Goal: Transaction & Acquisition: Purchase product/service

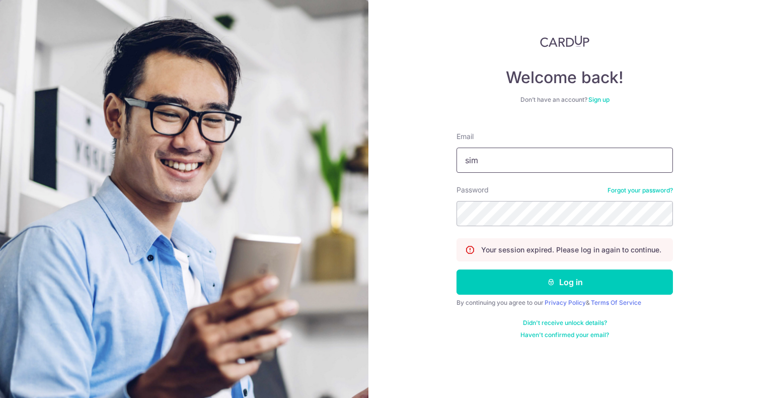
type input "simyqyuki@gmail.com"
click at [565, 282] on button "Log in" at bounding box center [565, 281] width 216 height 25
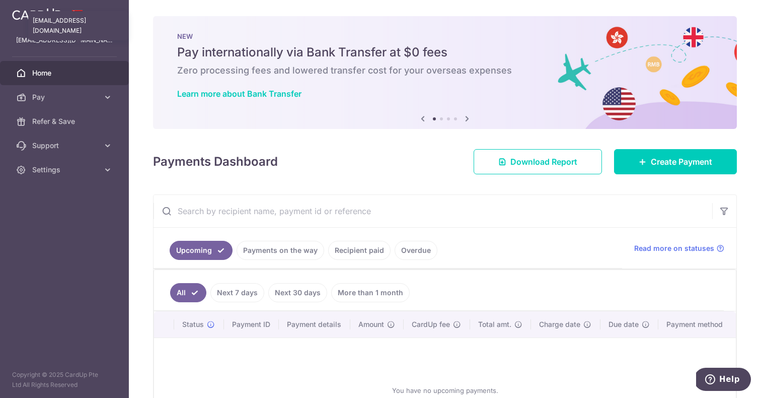
click at [47, 42] on p "[EMAIL_ADDRESS][DOMAIN_NAME]" at bounding box center [64, 40] width 97 height 10
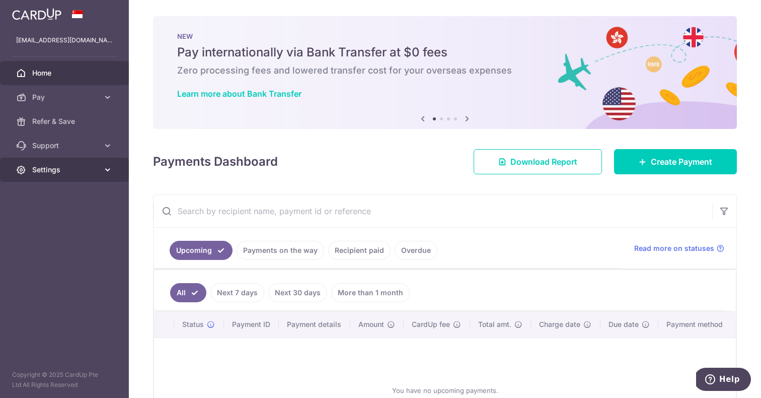
click at [104, 172] on icon at bounding box center [108, 170] width 10 height 10
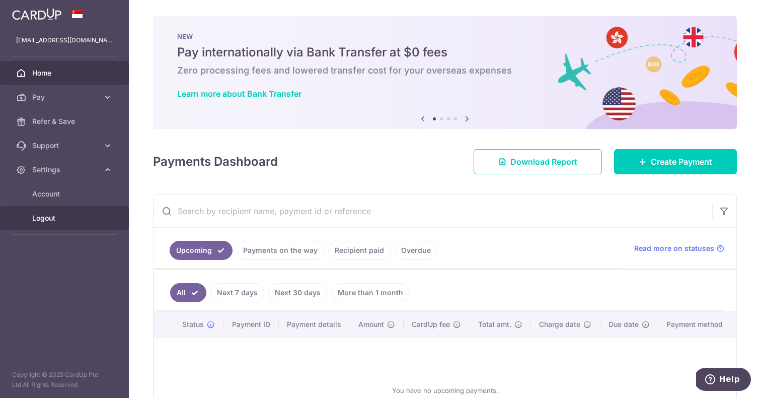
click at [55, 207] on link "Logout" at bounding box center [64, 218] width 129 height 24
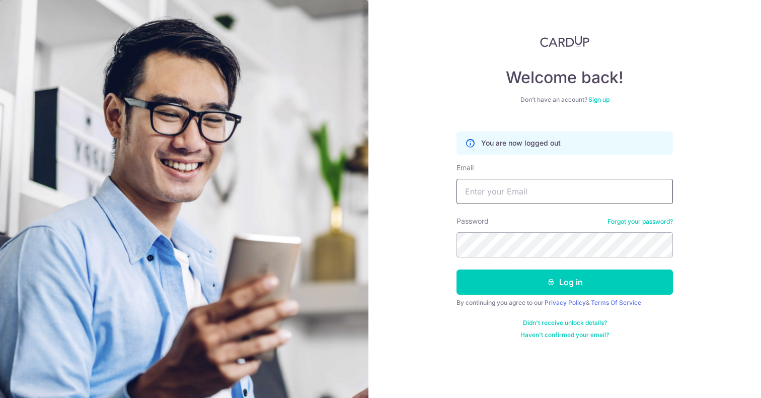
type input "[EMAIL_ADDRESS][DOMAIN_NAME]"
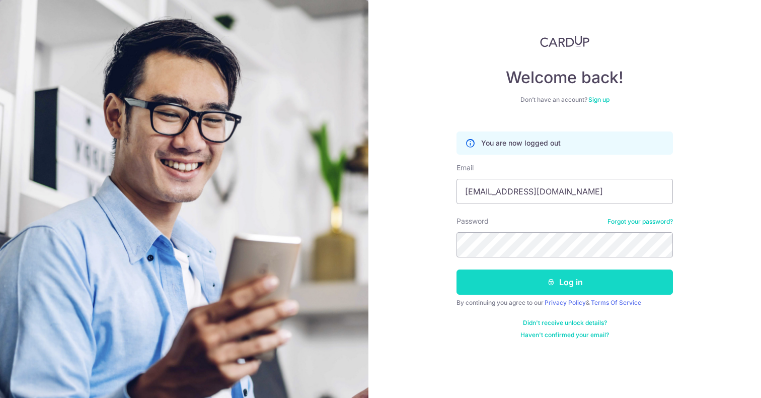
click at [558, 277] on button "Log in" at bounding box center [565, 281] width 216 height 25
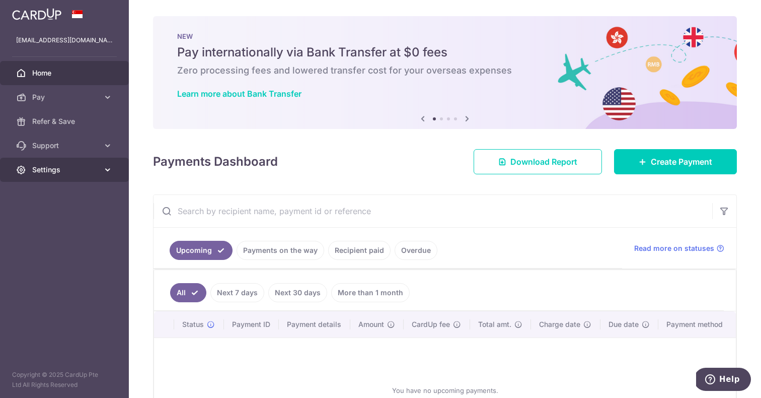
click at [110, 167] on icon at bounding box center [108, 170] width 10 height 10
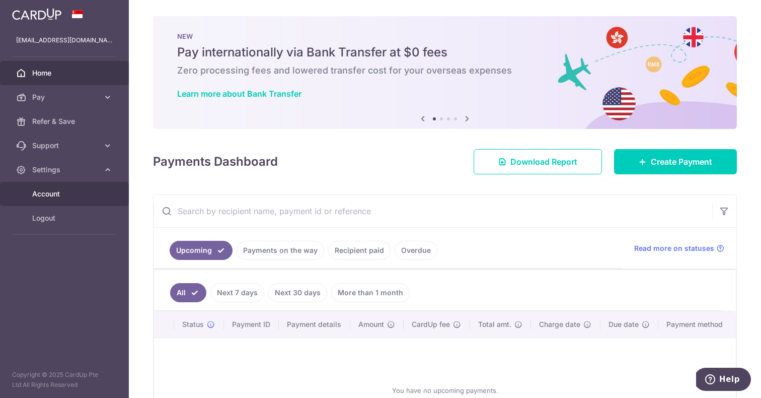
click at [72, 189] on span "Account" at bounding box center [65, 194] width 66 height 10
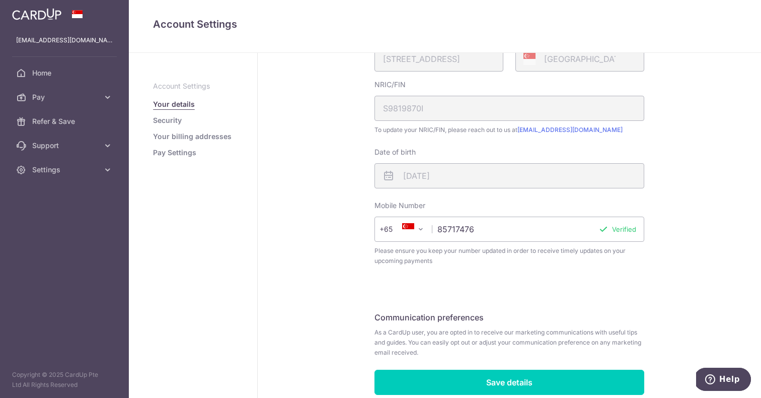
scroll to position [215, 0]
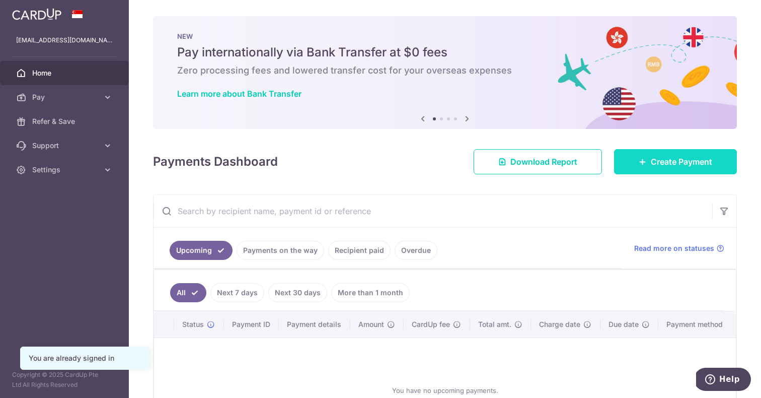
click at [705, 169] on link "Create Payment" at bounding box center [675, 161] width 123 height 25
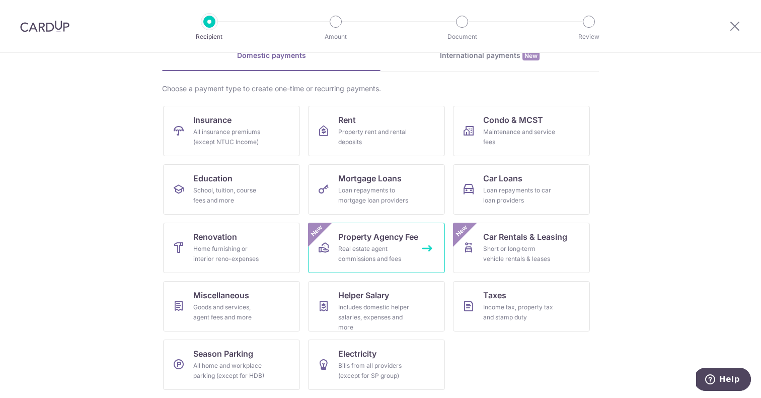
scroll to position [53, 0]
click at [281, 251] on link "Renovation Home furnishing or interior reno-expenses" at bounding box center [231, 248] width 137 height 50
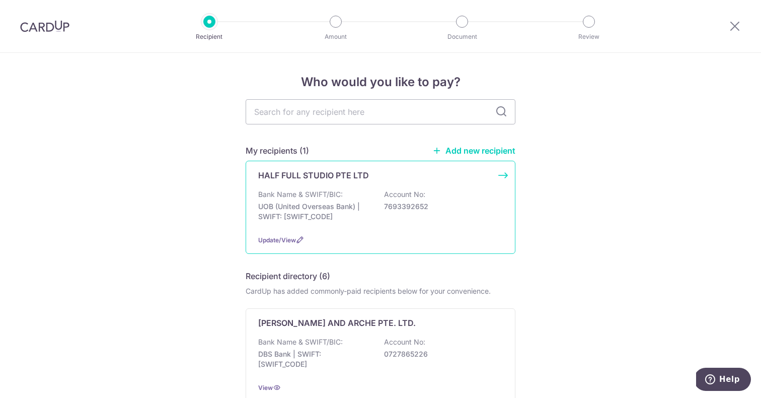
click at [504, 176] on div "HALF FULL STUDIO PTE LTD Bank Name & SWIFT/BIC: UOB (United Overseas Bank) | SW…" at bounding box center [381, 207] width 270 height 93
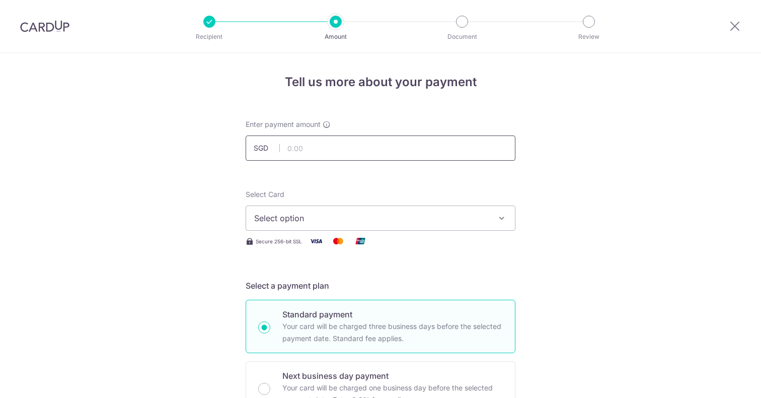
click at [441, 155] on input "text" at bounding box center [381, 147] width 270 height 25
type input "3,000.00"
click at [401, 215] on span "Select option" at bounding box center [371, 218] width 235 height 12
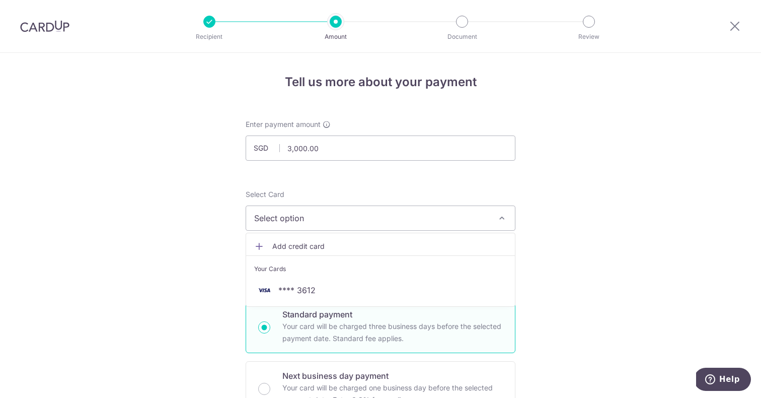
click at [381, 243] on span "Add credit card" at bounding box center [389, 246] width 235 height 10
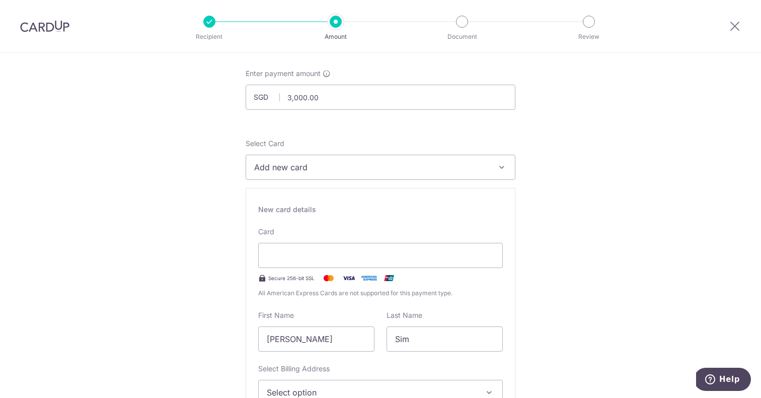
scroll to position [54, 0]
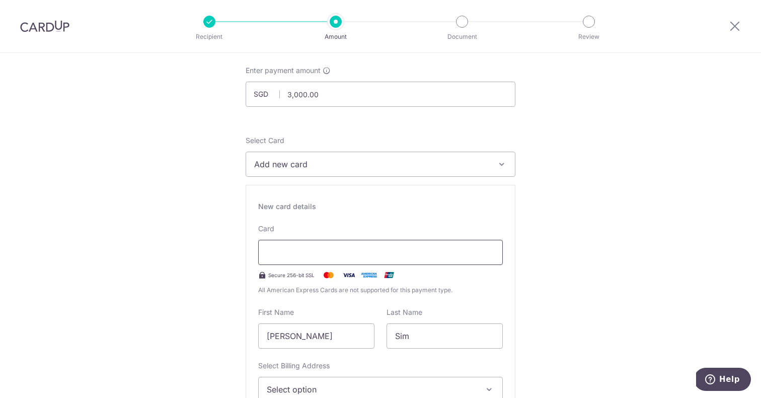
click at [318, 260] on div at bounding box center [380, 252] width 245 height 25
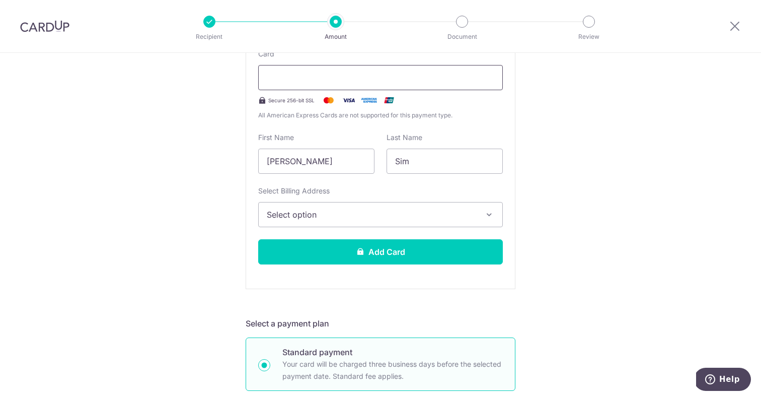
scroll to position [236, 0]
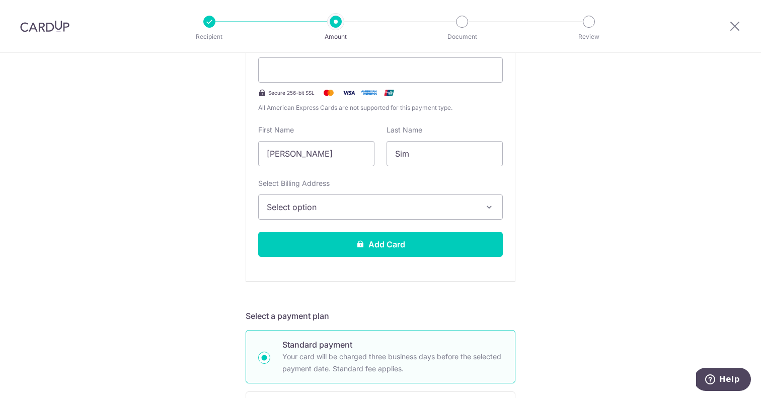
click at [454, 222] on div "New card details Card Secure 256-bit SSL All American Express Cards are not sup…" at bounding box center [381, 142] width 270 height 279
click at [454, 214] on button "Select option" at bounding box center [380, 206] width 245 height 25
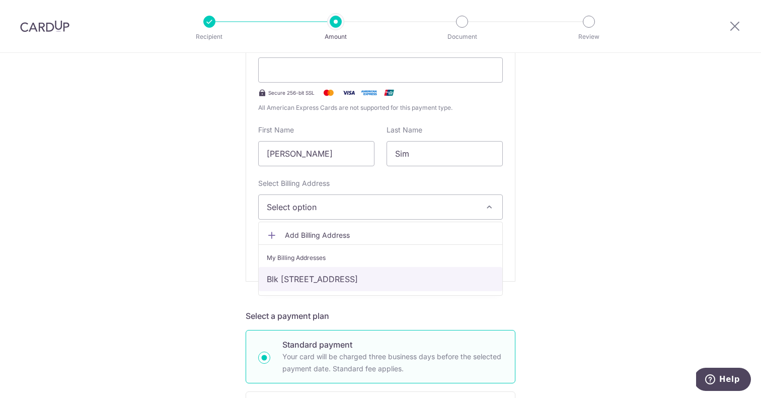
click at [418, 277] on link "Blk 150 Ang Mo Kio Ave 5 #12-3048, Singapore, Singapore-560150" at bounding box center [381, 279] width 244 height 24
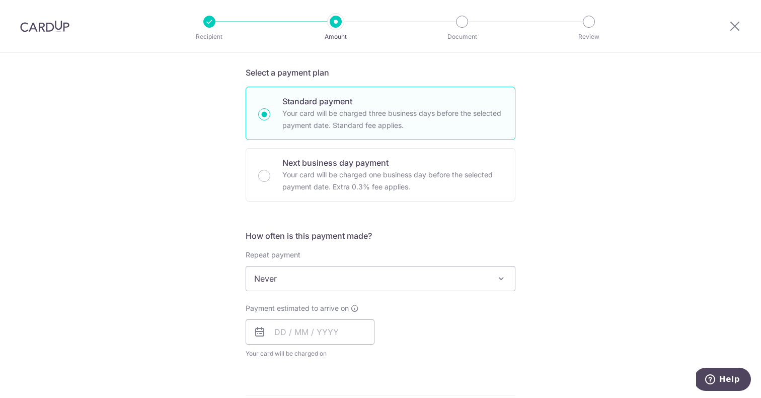
scroll to position [480, 0]
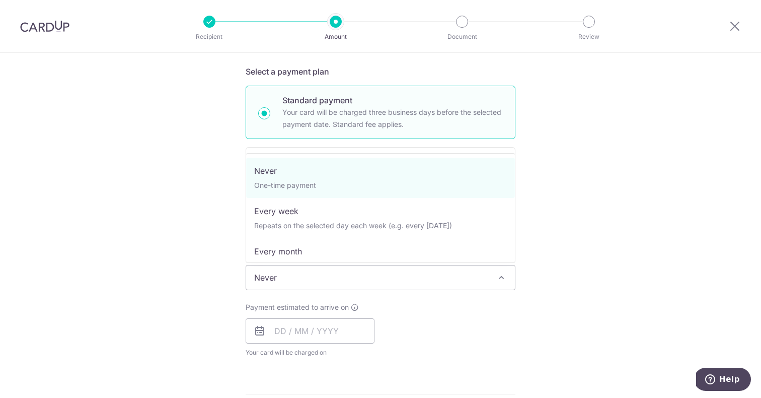
click at [493, 274] on span "Never" at bounding box center [380, 277] width 269 height 24
click at [602, 212] on div "Tell us more about your payment Enter payment amount SGD 3,000.00 3000.00 Selec…" at bounding box center [380, 195] width 761 height 1245
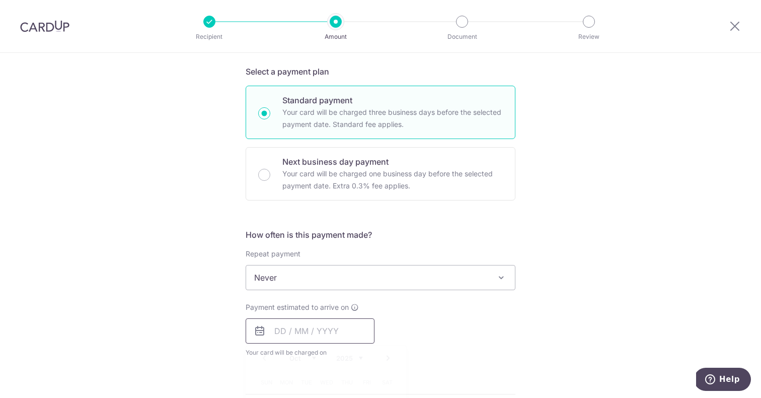
click at [338, 331] on input "text" at bounding box center [310, 330] width 129 height 25
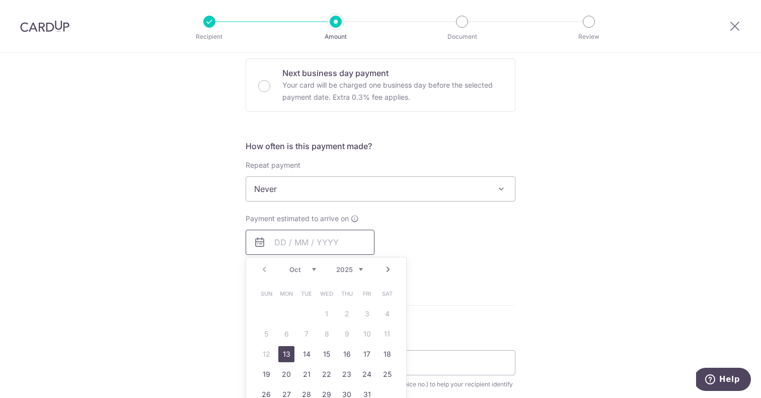
scroll to position [572, 0]
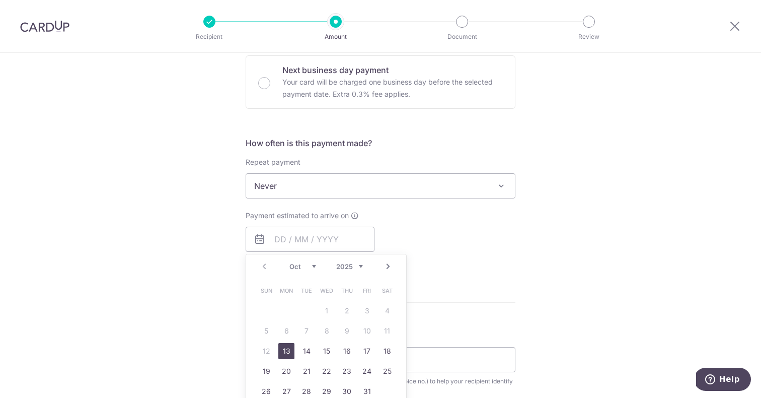
click at [287, 347] on link "13" at bounding box center [286, 351] width 16 height 16
type input "[DATE]"
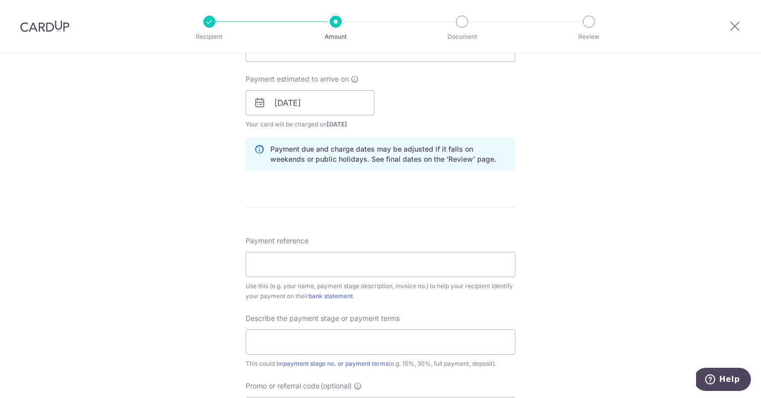
scroll to position [710, 0]
click at [265, 259] on input "Payment reference" at bounding box center [381, 262] width 270 height 25
paste input "HFS-092025-1757070441"
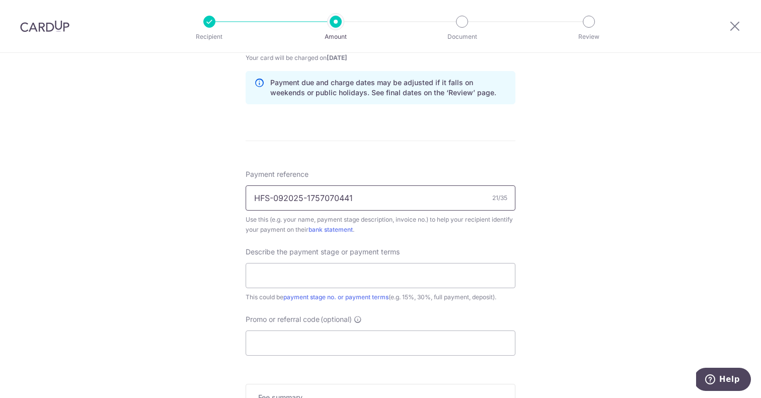
scroll to position [783, 0]
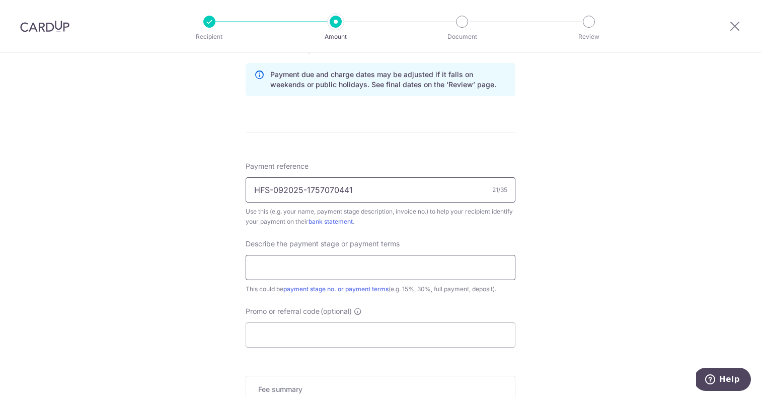
type input "HFS-092025-1757070441"
click at [277, 261] on input "text" at bounding box center [381, 267] width 270 height 25
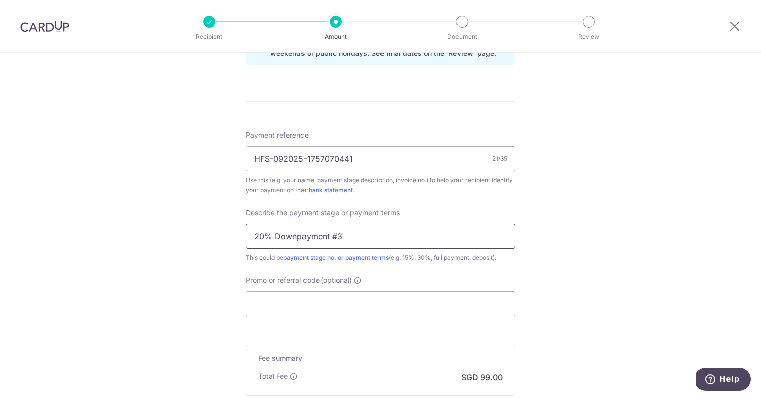
scroll to position [816, 0]
type input "20% Downpayment #3"
click at [280, 299] on input "Promo or referral code (optional)" at bounding box center [381, 301] width 270 height 25
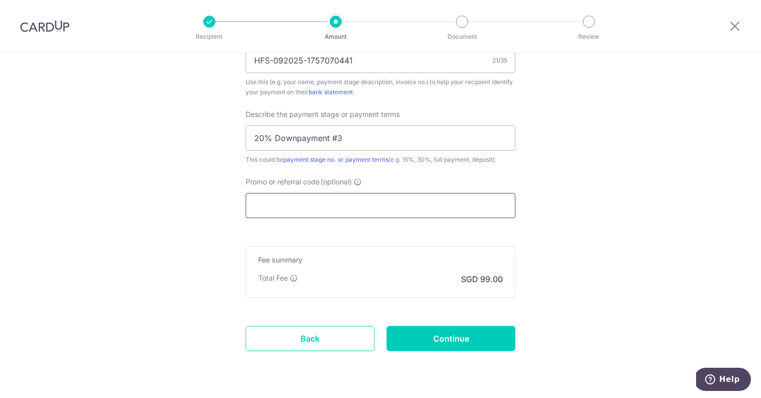
scroll to position [913, 0]
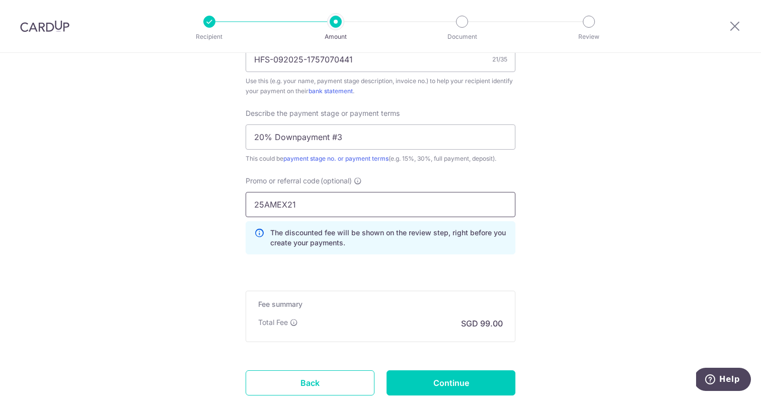
type input "25AMEX21"
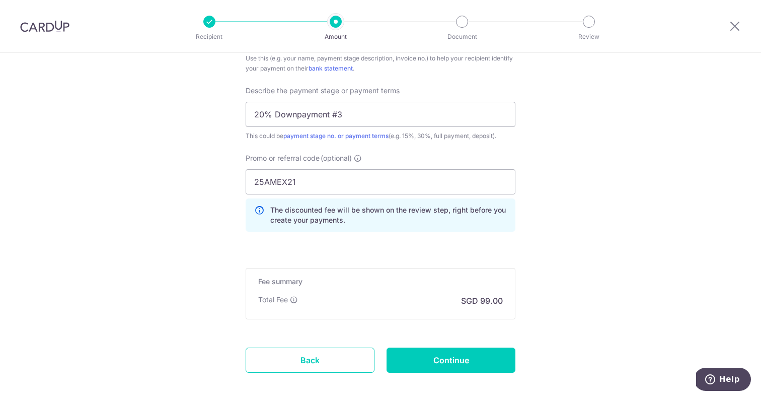
scroll to position [939, 0]
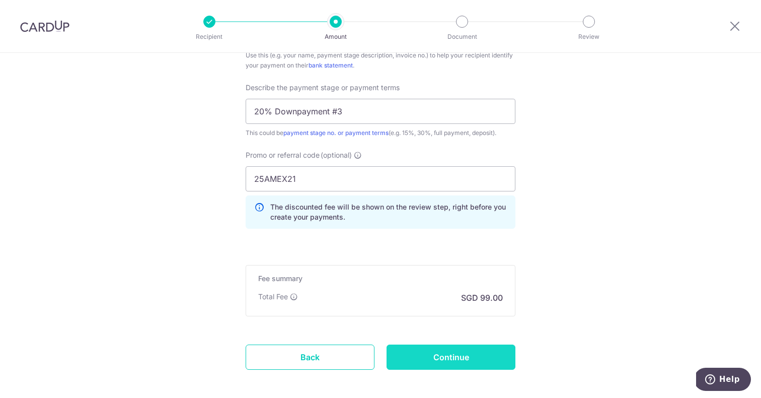
click at [483, 354] on input "Continue" at bounding box center [451, 356] width 129 height 25
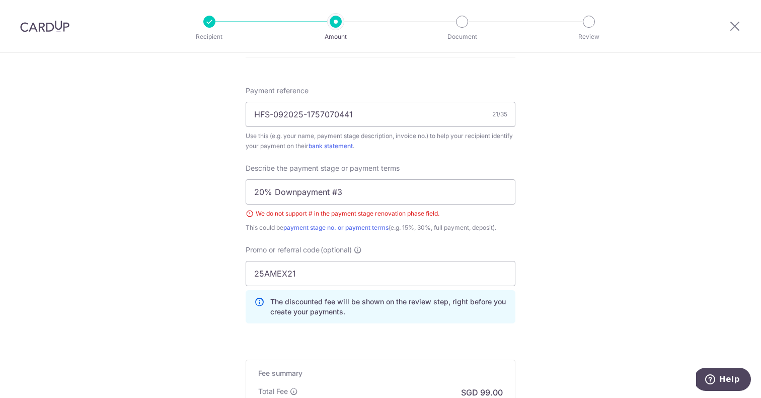
scroll to position [605, 0]
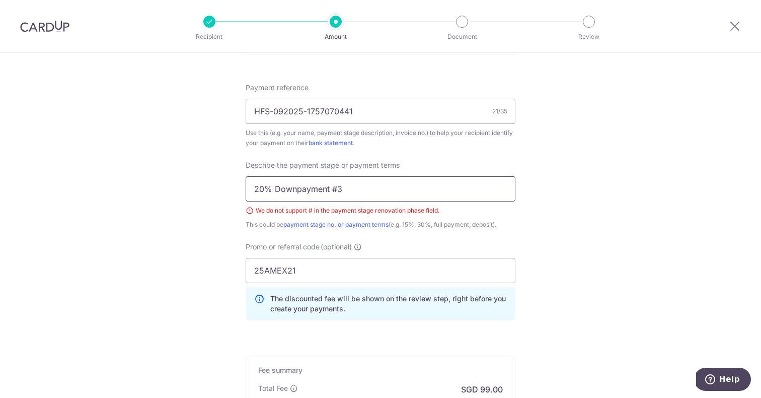
click at [391, 190] on input "20% Downpayment #3" at bounding box center [381, 188] width 270 height 25
type input "20% Downpayment 3"
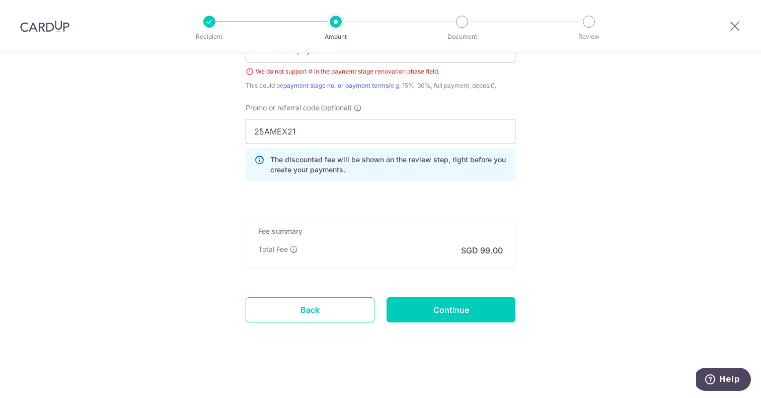
scroll to position [744, 0]
click at [506, 310] on input "Continue" at bounding box center [451, 309] width 129 height 25
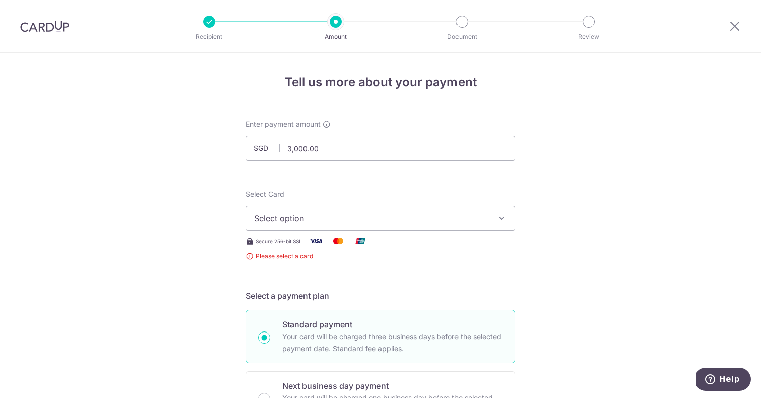
click at [465, 221] on span "Select option" at bounding box center [371, 218] width 235 height 12
click at [311, 242] on span "Add credit card" at bounding box center [389, 246] width 235 height 10
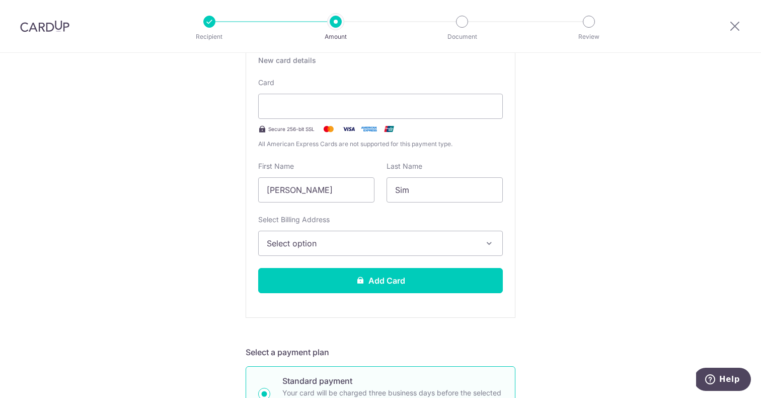
scroll to position [193, 0]
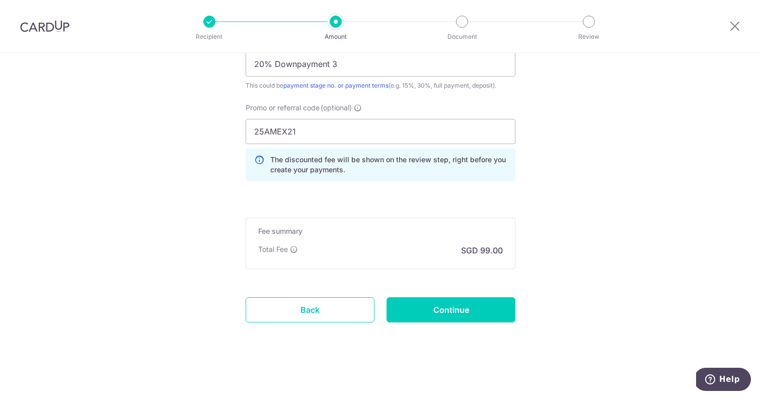
scroll to position [986, 0]
click at [485, 313] on input "Continue" at bounding box center [451, 309] width 129 height 25
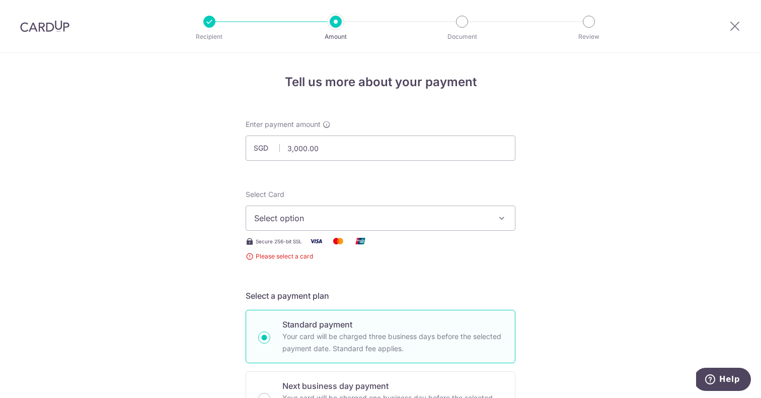
click at [464, 224] on span "Select option" at bounding box center [371, 218] width 235 height 12
click at [390, 248] on span "Add credit card" at bounding box center [389, 246] width 235 height 10
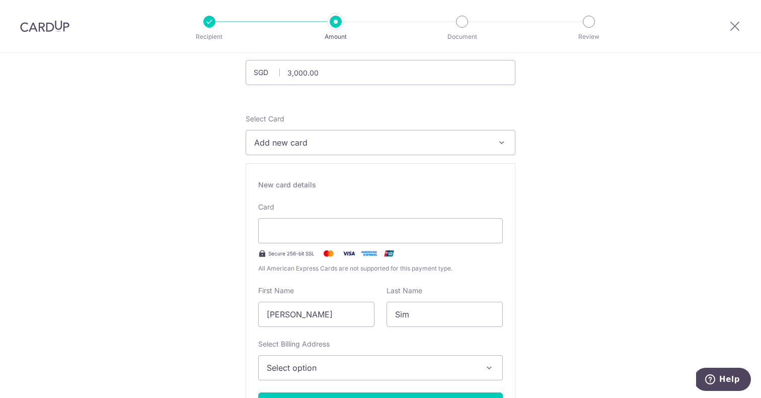
scroll to position [76, 0]
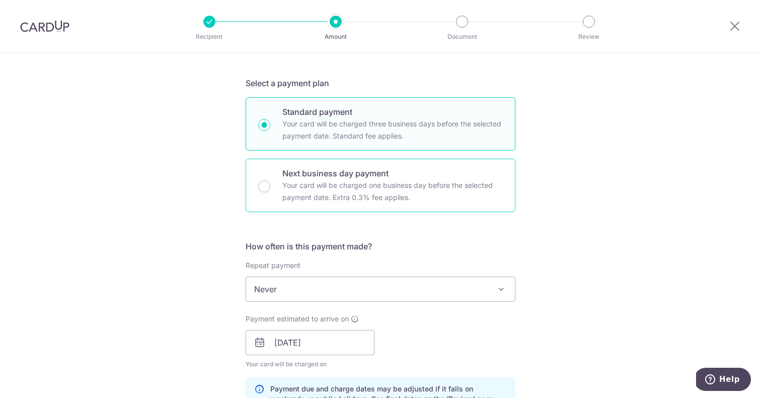
scroll to position [508, 0]
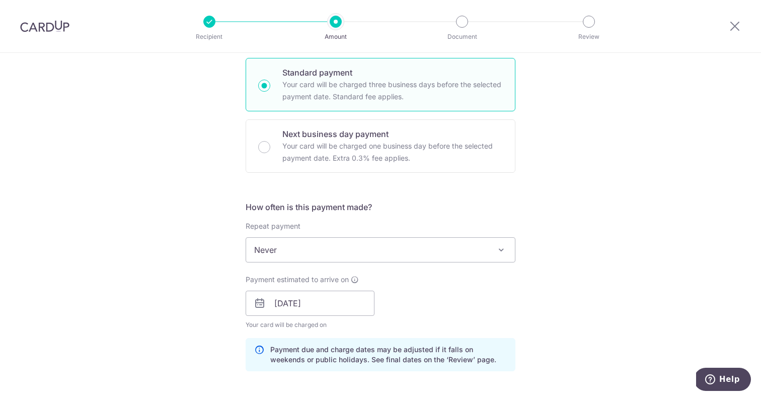
click at [363, 243] on span "Never" at bounding box center [380, 250] width 269 height 24
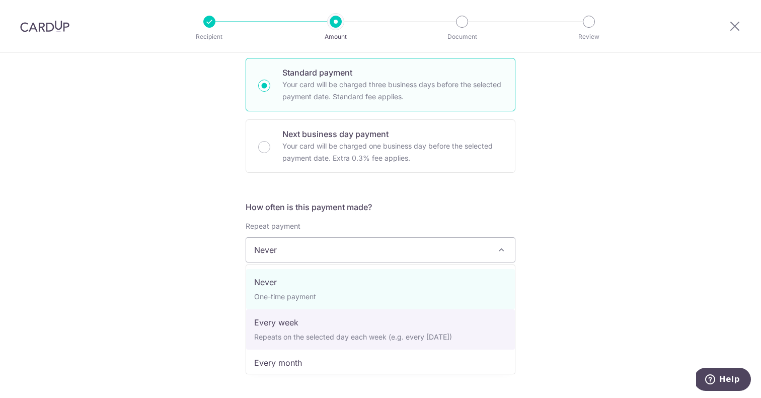
select select "2"
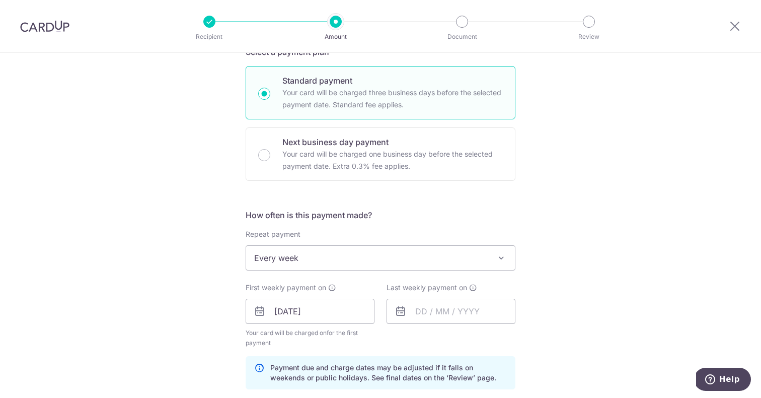
scroll to position [504, 0]
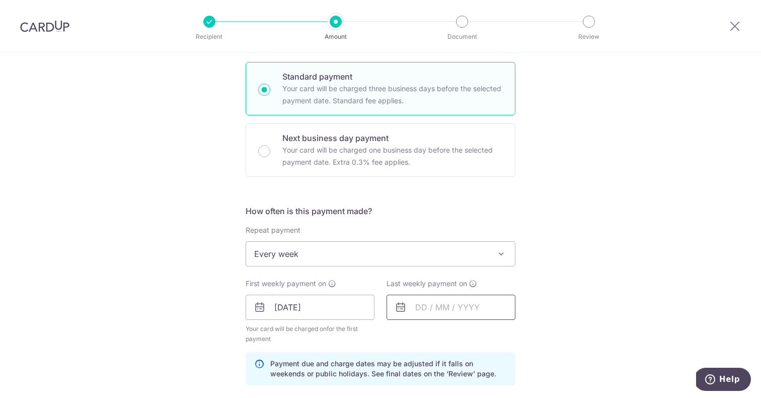
click at [439, 306] on input "text" at bounding box center [451, 307] width 129 height 25
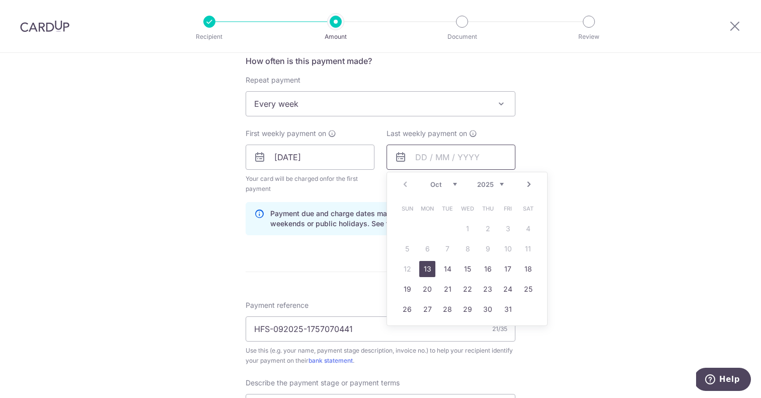
scroll to position [655, 0]
click at [423, 295] on link "20" at bounding box center [427, 288] width 16 height 16
type input "[DATE]"
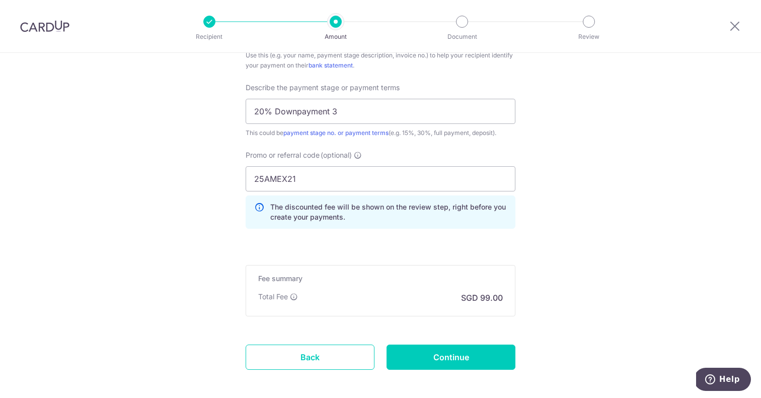
scroll to position [954, 0]
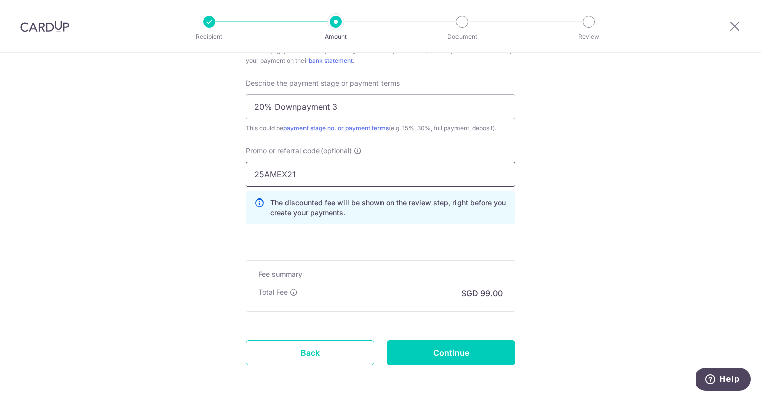
drag, startPoint x: 310, startPoint y: 173, endPoint x: 232, endPoint y: 173, distance: 78.0
type input "REC185"
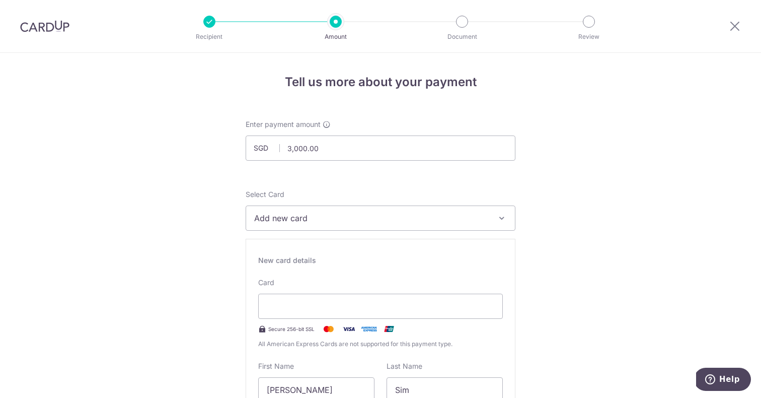
scroll to position [1, 0]
drag, startPoint x: 357, startPoint y: 143, endPoint x: 259, endPoint y: 143, distance: 97.7
click at [259, 144] on div "SGD 3,000.00 3000.00" at bounding box center [381, 147] width 270 height 25
drag, startPoint x: 347, startPoint y: 150, endPoint x: 274, endPoint y: 150, distance: 72.5
click at [274, 150] on div "SGD 2793000.00 3000.00" at bounding box center [381, 147] width 270 height 25
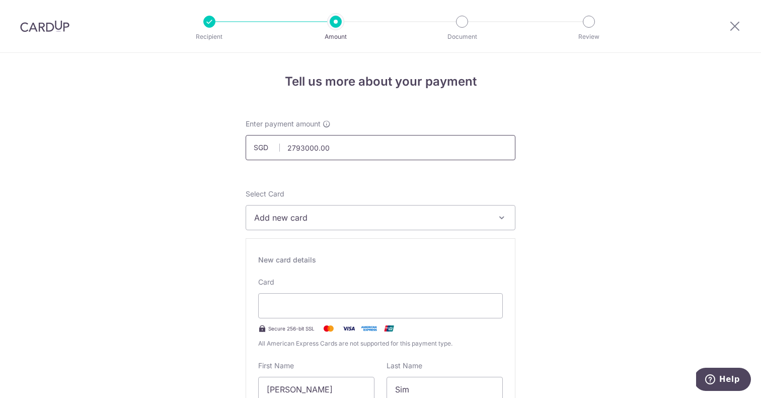
click at [299, 151] on input "2793000.00" at bounding box center [381, 147] width 270 height 25
type input "2,797.00"
click at [403, 276] on div "New card details Card Secure 256-bit SSL All American Express Cards are not sup…" at bounding box center [381, 377] width 270 height 279
click at [359, 211] on button "Add new card" at bounding box center [381, 217] width 270 height 25
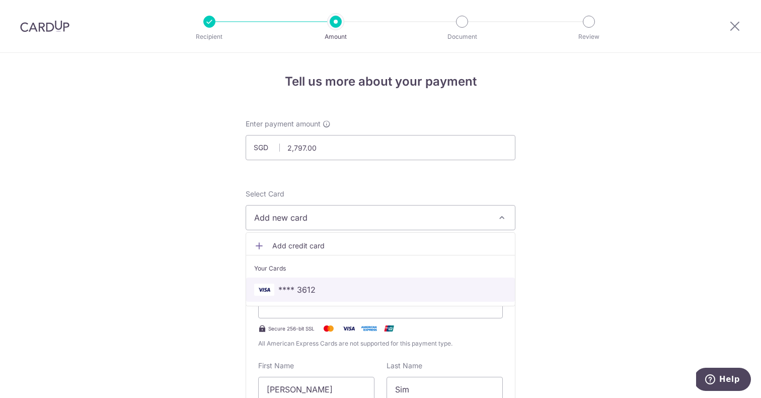
click at [310, 288] on span "**** 3612" at bounding box center [296, 289] width 37 height 12
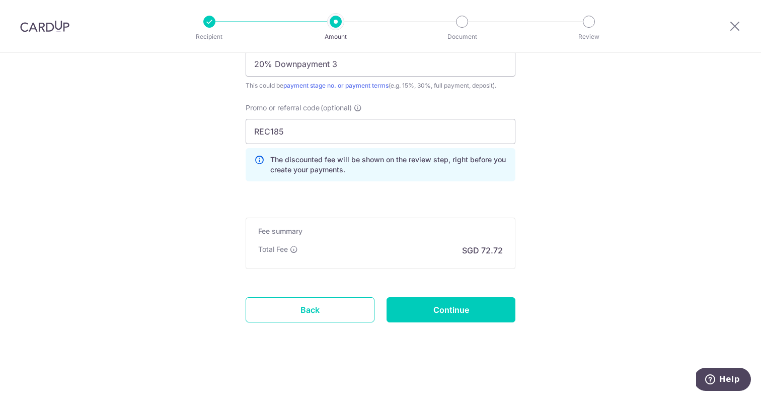
scroll to position [730, 0]
click at [456, 308] on input "Continue" at bounding box center [451, 309] width 129 height 25
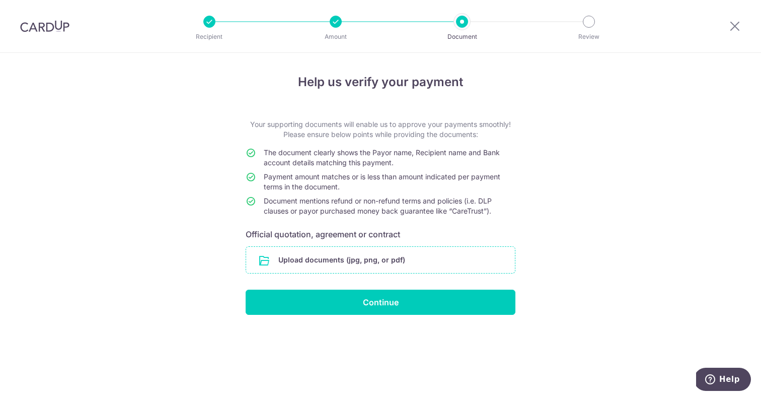
click at [434, 265] on input "file" at bounding box center [380, 260] width 269 height 26
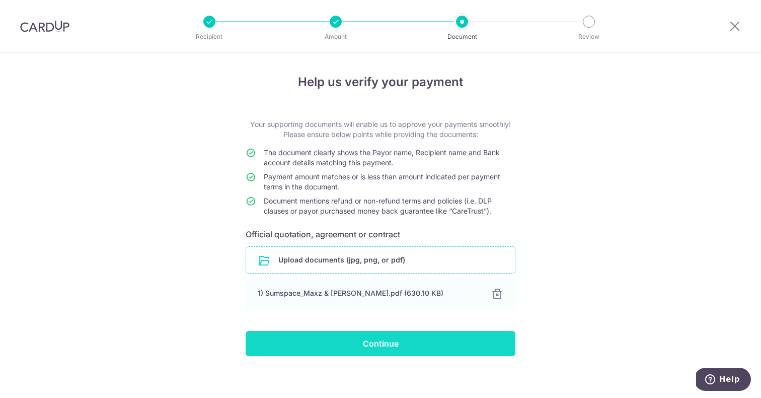
click at [405, 341] on input "Continue" at bounding box center [381, 343] width 270 height 25
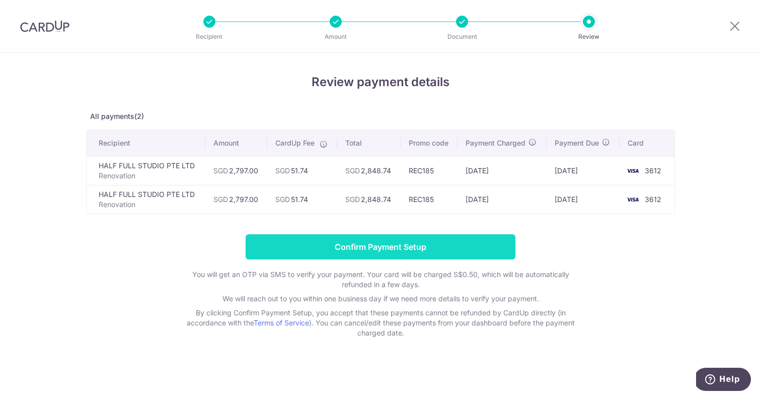
click at [299, 247] on input "Confirm Payment Setup" at bounding box center [381, 246] width 270 height 25
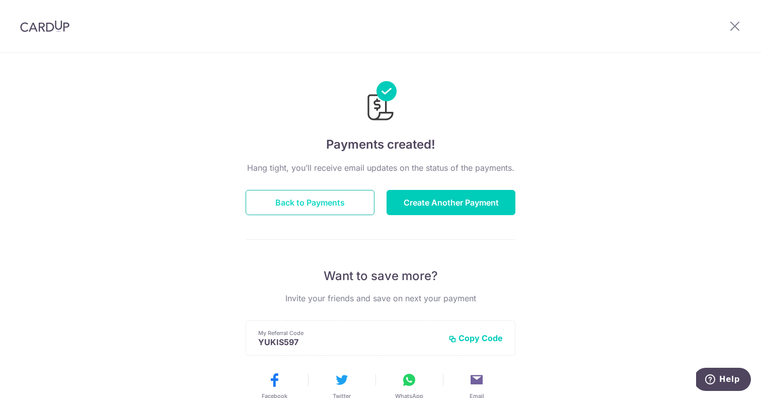
click at [356, 206] on button "Back to Payments" at bounding box center [310, 202] width 129 height 25
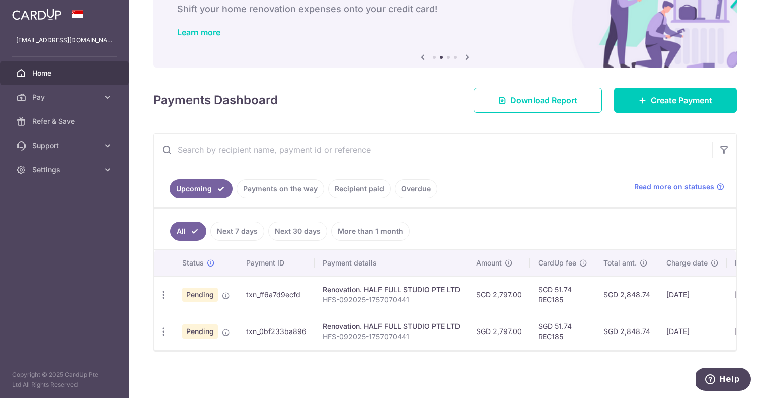
click at [301, 191] on link "Payments on the way" at bounding box center [281, 188] width 88 height 19
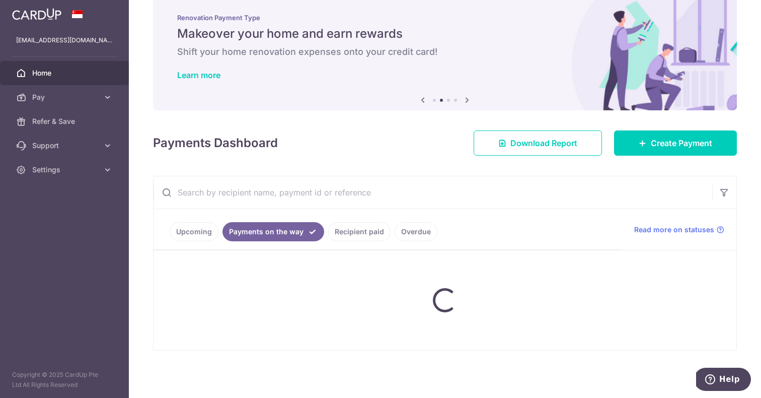
scroll to position [19, 0]
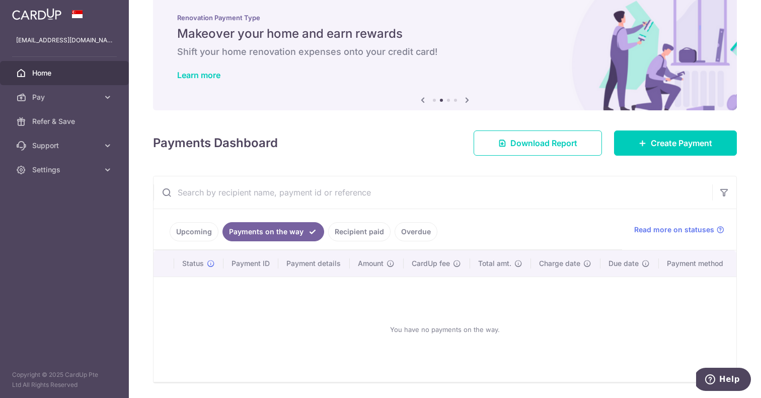
click at [351, 232] on link "Recipient paid" at bounding box center [359, 231] width 62 height 19
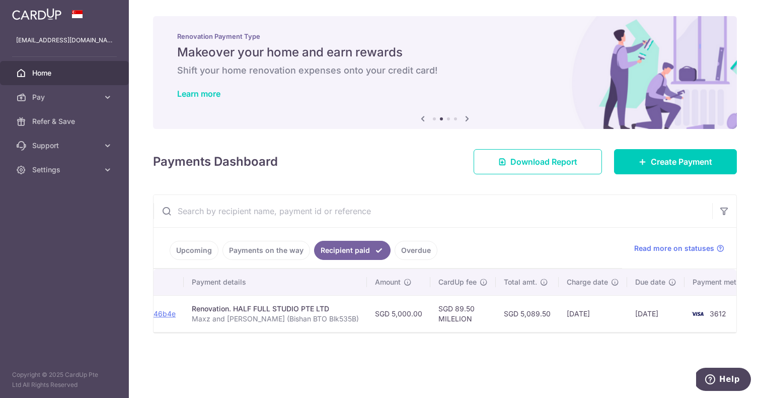
scroll to position [0, 140]
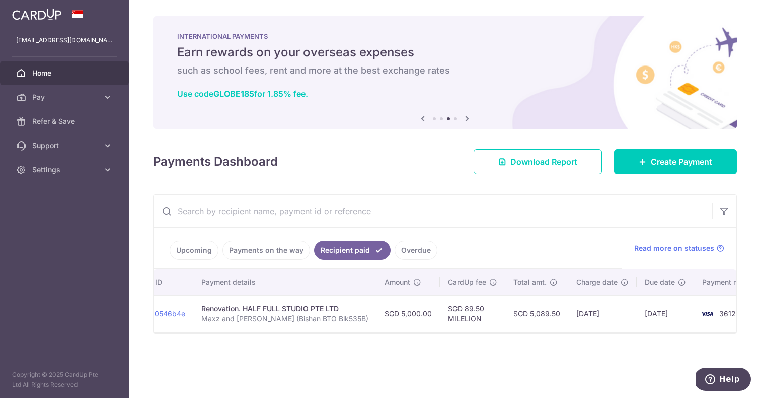
click at [196, 255] on link "Upcoming" at bounding box center [194, 250] width 49 height 19
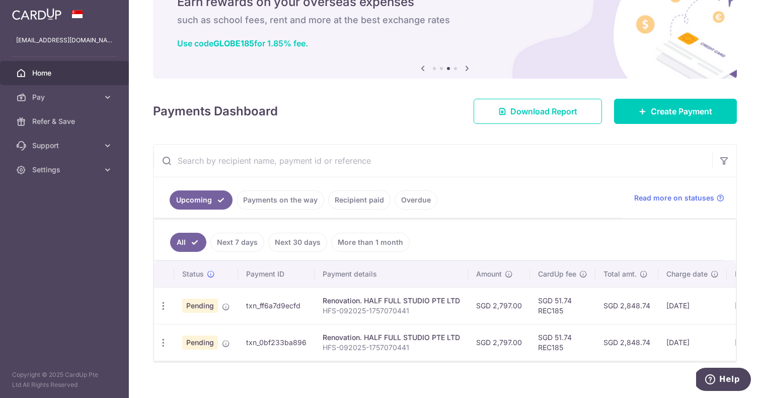
scroll to position [49, 0]
